Goal: Find specific page/section: Find specific page/section

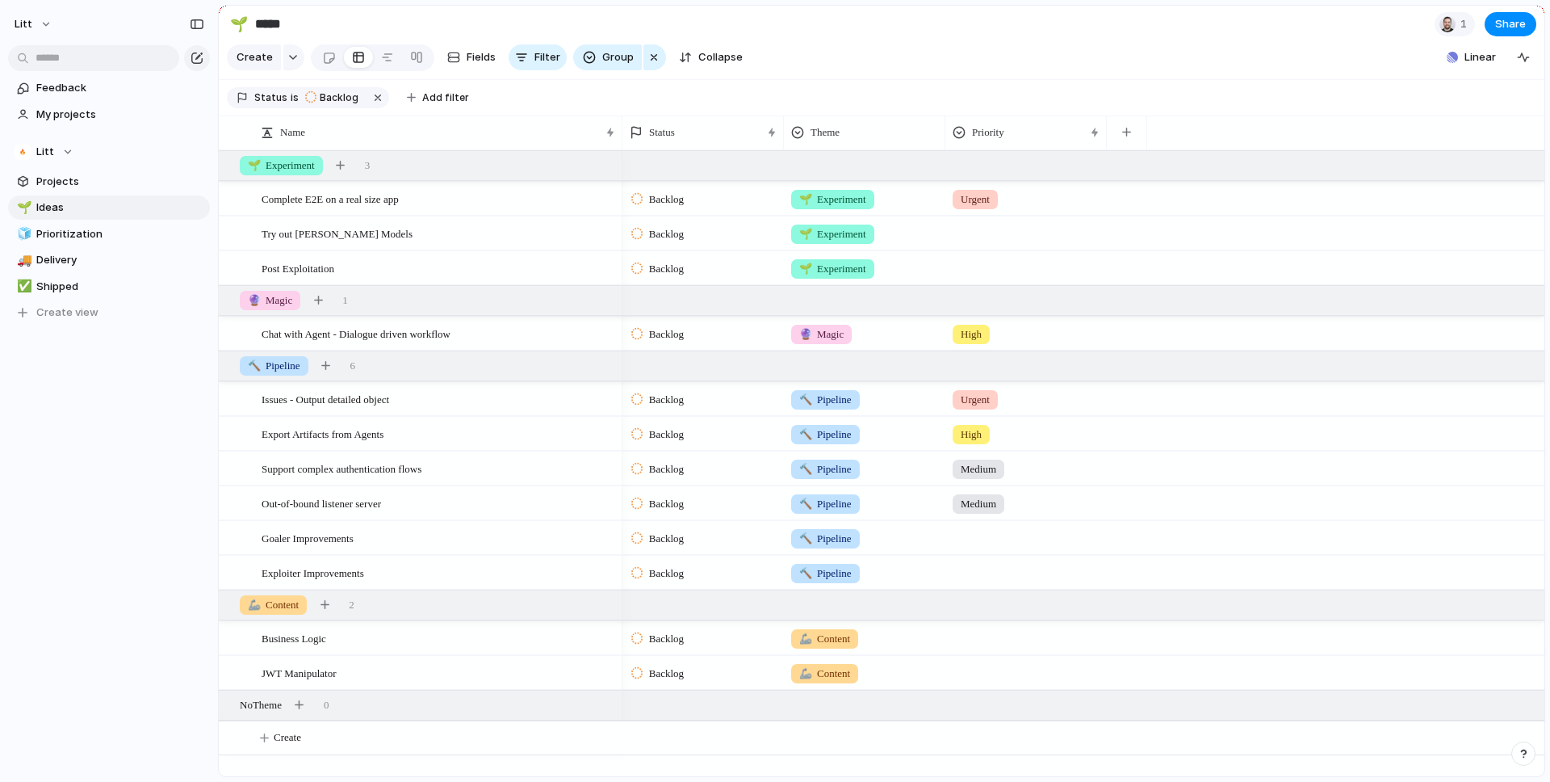
click at [971, 234] on div at bounding box center [1026, 230] width 160 height 27
click at [979, 354] on span "Medium" at bounding box center [984, 355] width 40 height 16
click at [104, 229] on span "Prioritization" at bounding box center [120, 234] width 168 height 16
type input "**********"
